Goal: Information Seeking & Learning: Stay updated

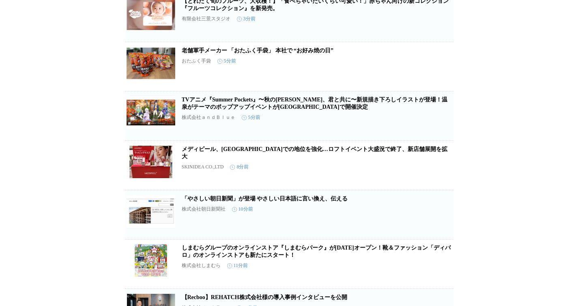
scroll to position [375, 0]
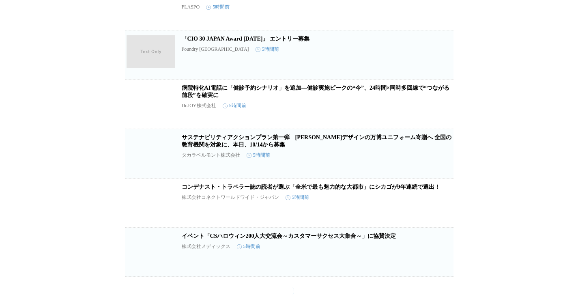
scroll to position [25475, 0]
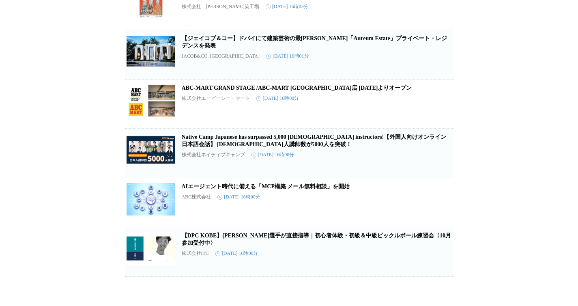
scroll to position [49089, 0]
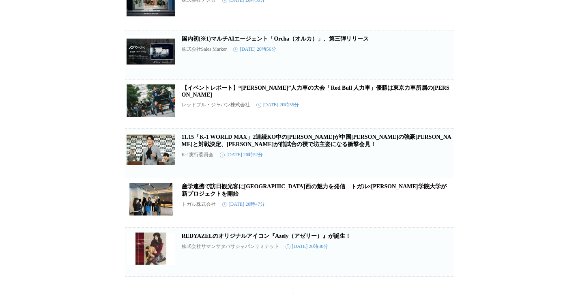
scroll to position [56199, 0]
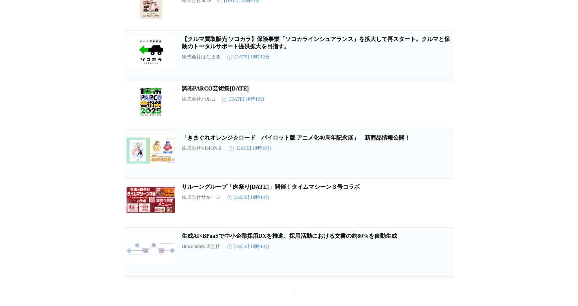
scroll to position [60686, 0]
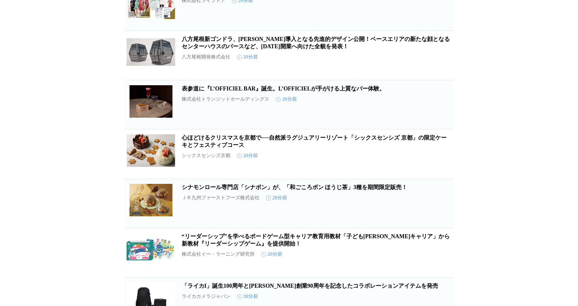
scroll to position [1180, 0]
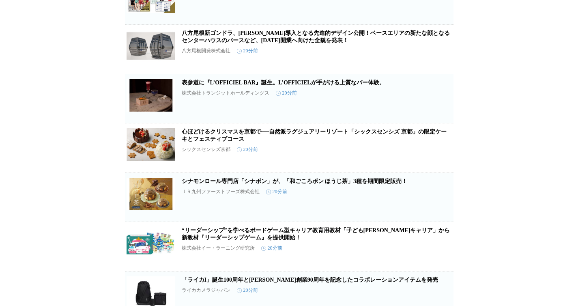
click at [287, 142] on link "心ほどけるクリスマスを京都で──自然派ラグジュアリーリゾート「シックスセンシズ 京都」の限定ケーキとフェスティブコース" at bounding box center [314, 134] width 265 height 13
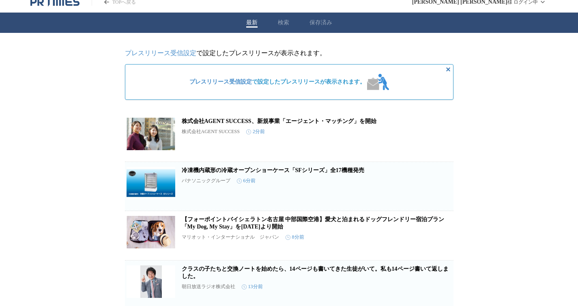
scroll to position [0, 0]
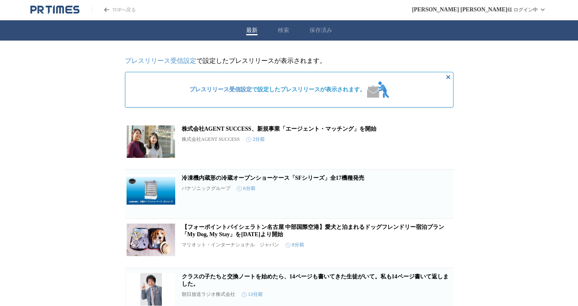
click at [286, 29] on button "検索" at bounding box center [283, 30] width 11 height 7
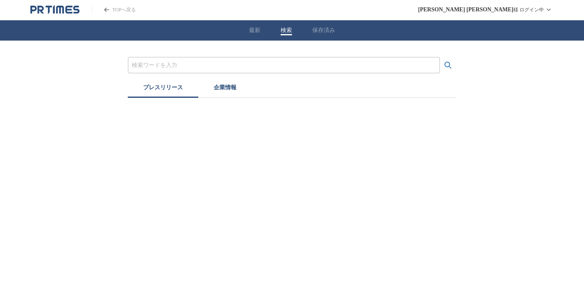
click at [243, 63] on input "プレスリリースおよび企業を検索する" at bounding box center [284, 65] width 304 height 9
type input "クリスマス"
click at [440, 57] on button "検索する" at bounding box center [448, 65] width 16 height 16
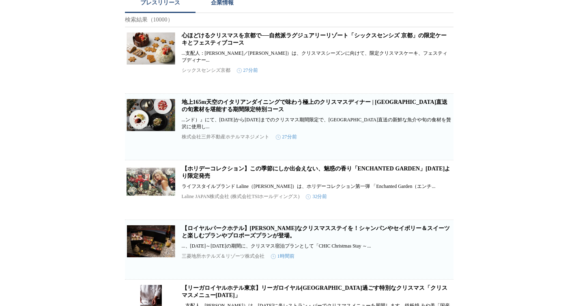
scroll to position [85, 0]
click at [349, 178] on link "【ホリデーコレクション】この季節にしか出会えない、魅惑の香り「ENCHANTED GARDEN」[DATE]より限定発売" at bounding box center [316, 171] width 269 height 13
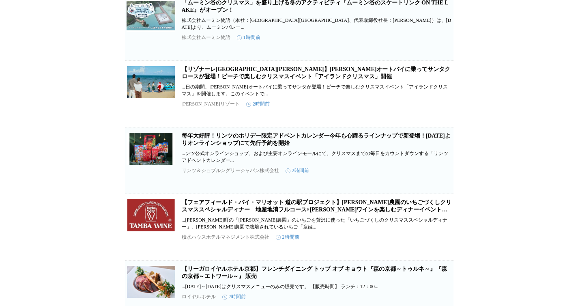
scroll to position [681, 0]
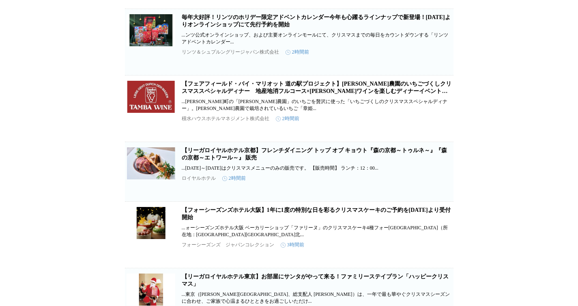
click at [305, 28] on h2 "毎年大好評！リンツのホリデー限定アドベントカレンダー今年も心躍るラインナップで新登場！[DATE]よりオンラインショップにて先行予約を開始" at bounding box center [317, 21] width 270 height 15
click at [405, 28] on link "毎年大好評！リンツのホリデー限定アドベントカレンダー今年も心躍るラインナップで新登場！[DATE]よりオンラインショップにて先行予約を開始" at bounding box center [316, 20] width 269 height 13
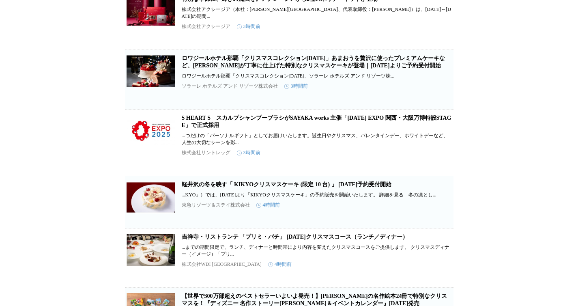
scroll to position [1312, 0]
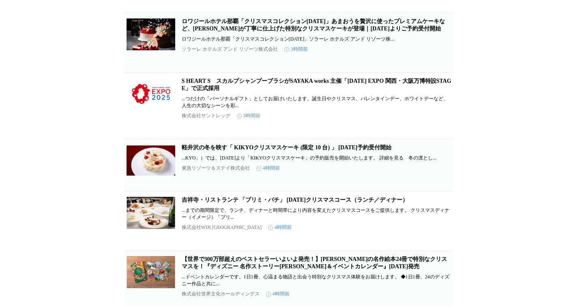
click at [318, 32] on link "ロワジールホテル那覇「クリスマスコレクション[DATE]」あまおうを贅沢に使ったプレミアムケーキなど、[PERSON_NAME]が丁寧に仕上げた特別なクリスマ…" at bounding box center [313, 24] width 263 height 13
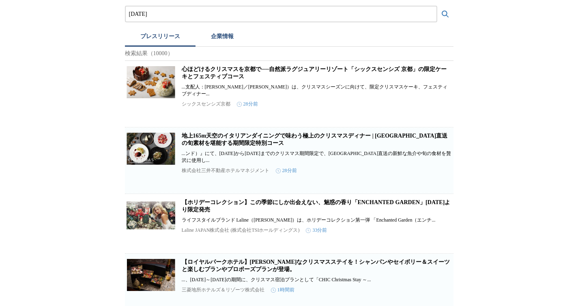
scroll to position [0, 0]
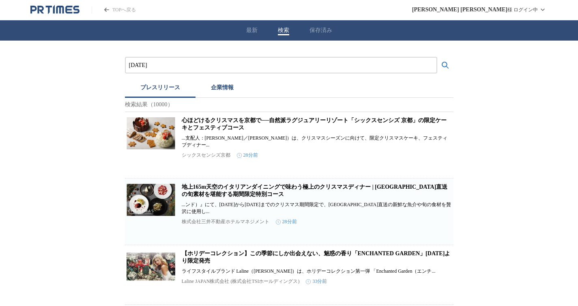
click at [319, 61] on input "クリスマス" at bounding box center [281, 65] width 304 height 9
